Goal: Obtain resource: Obtain resource

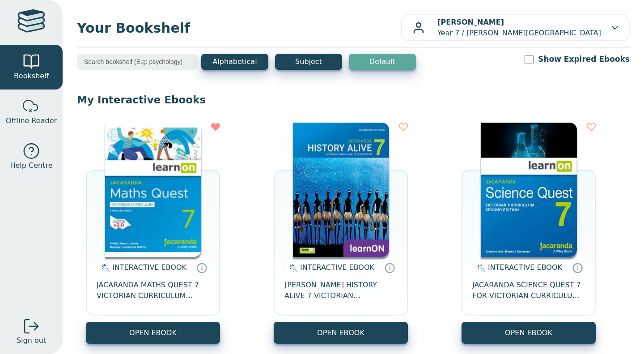
click at [136, 149] on img at bounding box center [153, 190] width 96 height 134
click at [143, 149] on img at bounding box center [153, 190] width 96 height 134
